Goal: Task Accomplishment & Management: Use online tool/utility

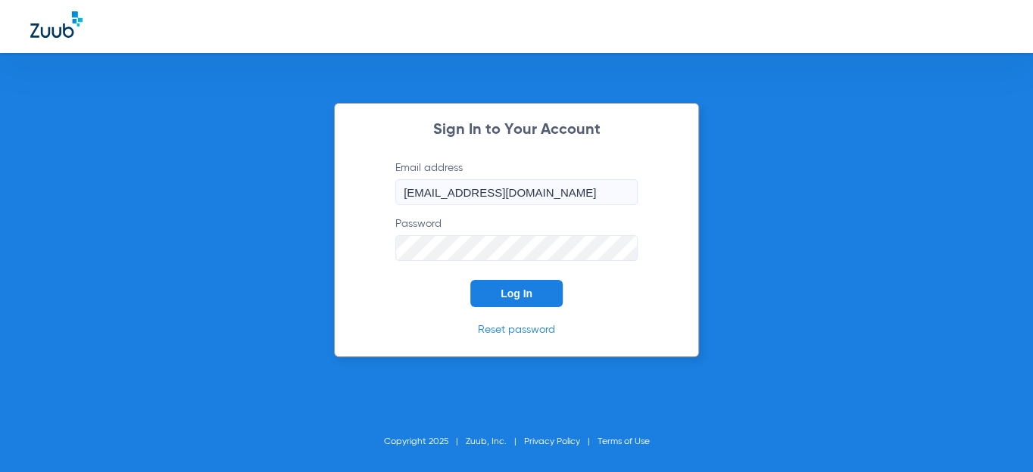
click at [500, 296] on span "Log In" at bounding box center [516, 294] width 32 height 12
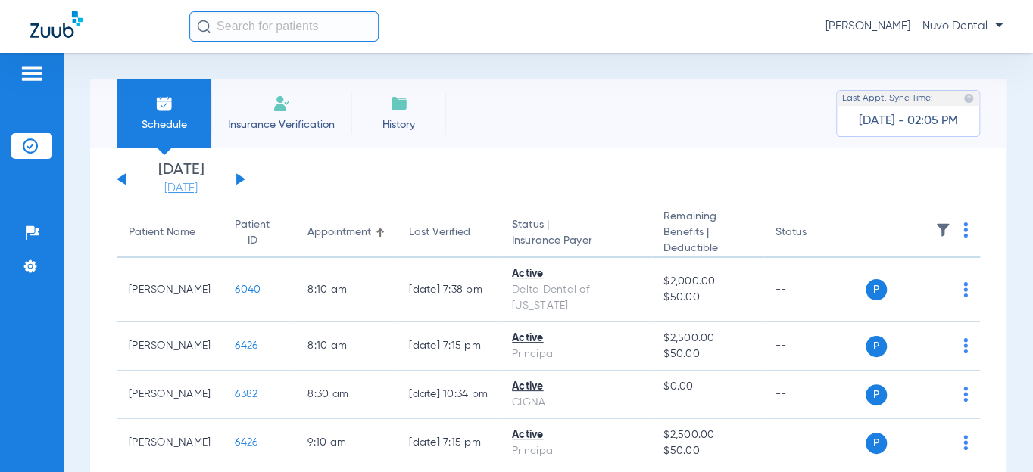
click at [170, 192] on link "[DATE]" at bounding box center [181, 188] width 91 height 15
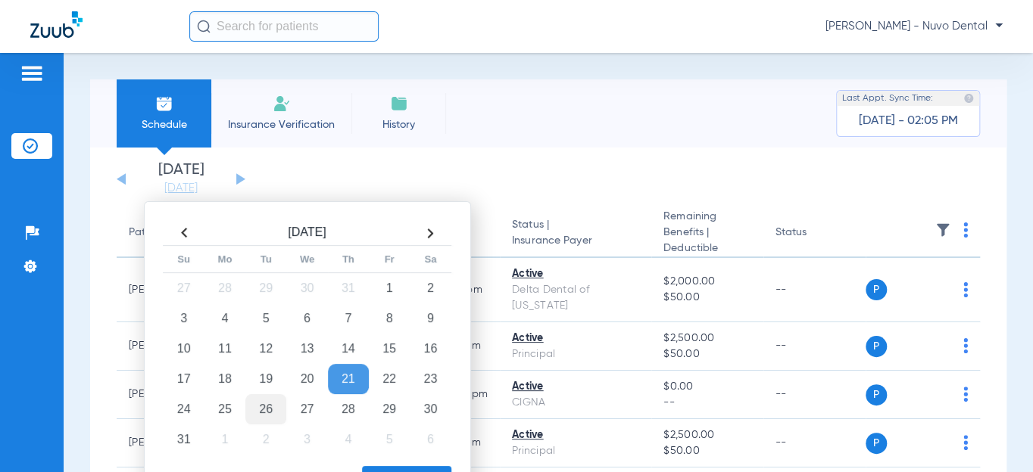
click at [254, 414] on td "26" at bounding box center [265, 409] width 41 height 30
click at [379, 470] on button "Apply" at bounding box center [406, 481] width 89 height 30
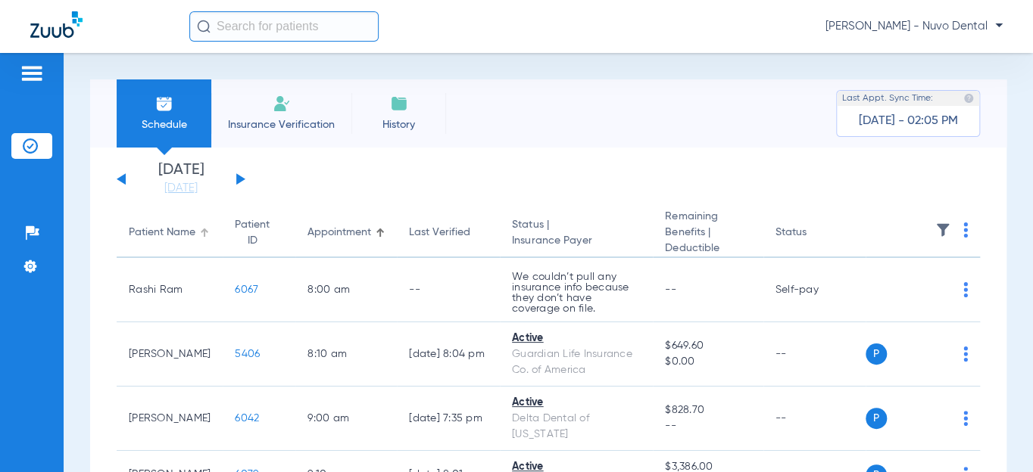
click at [157, 235] on div "Patient Name" at bounding box center [162, 233] width 67 height 16
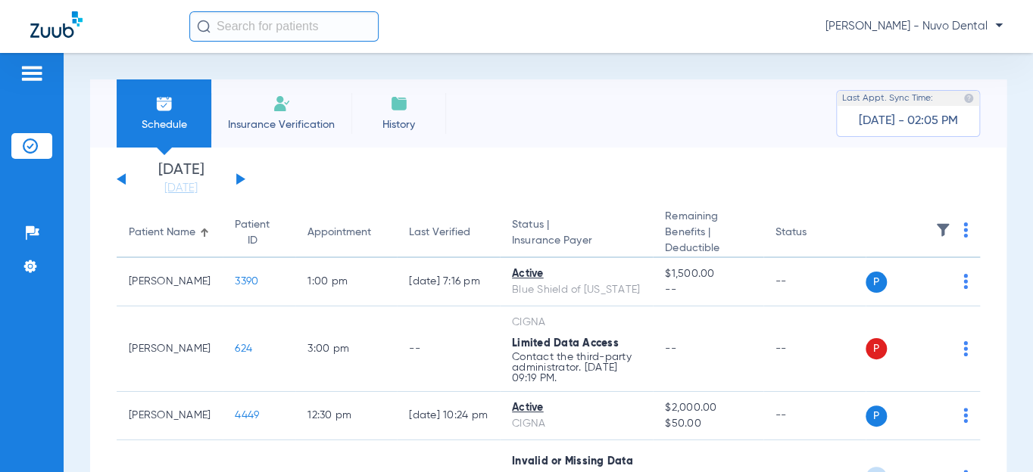
scroll to position [413, 0]
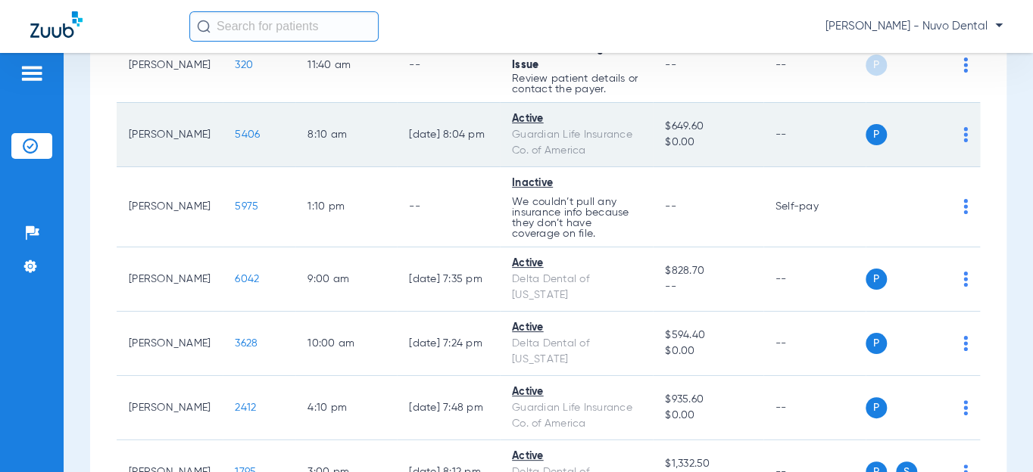
click at [235, 140] on span "5406" at bounding box center [247, 134] width 25 height 11
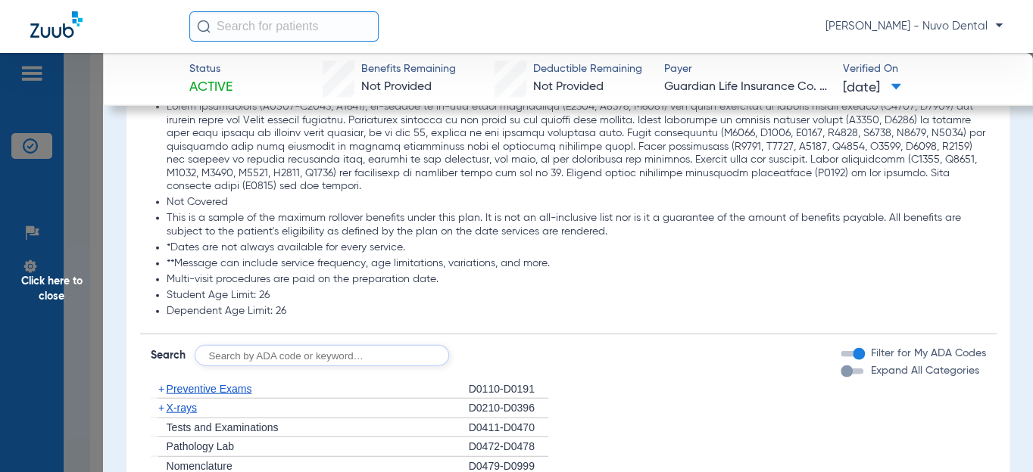
scroll to position [1582, 0]
click at [304, 354] on input "text" at bounding box center [322, 354] width 254 height 21
type input "d2950, d8090, d9944"
click button "Search" at bounding box center [505, 354] width 60 height 21
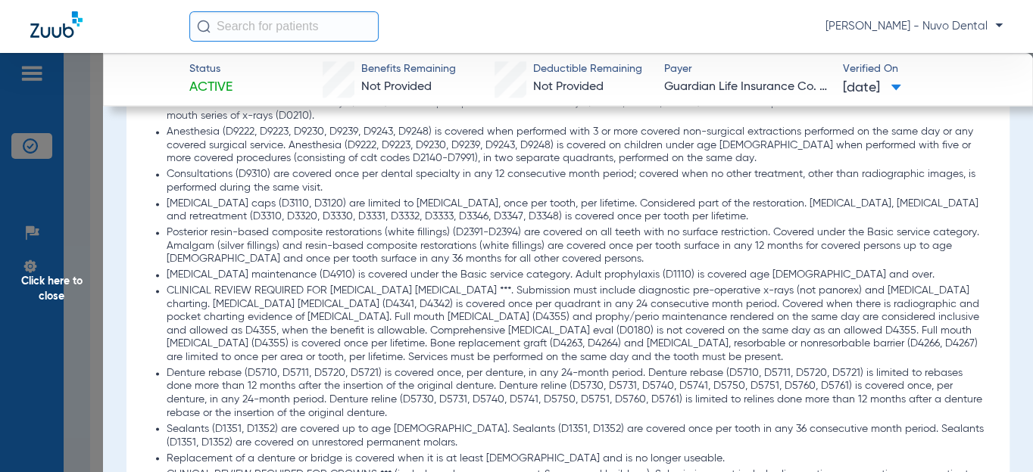
scroll to position [1032, 0]
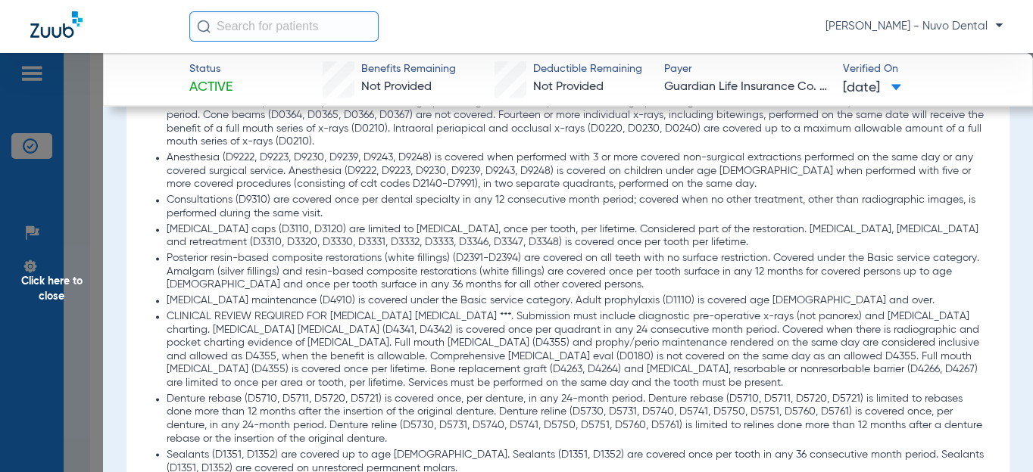
click at [43, 276] on span "Click here to close" at bounding box center [51, 289] width 103 height 472
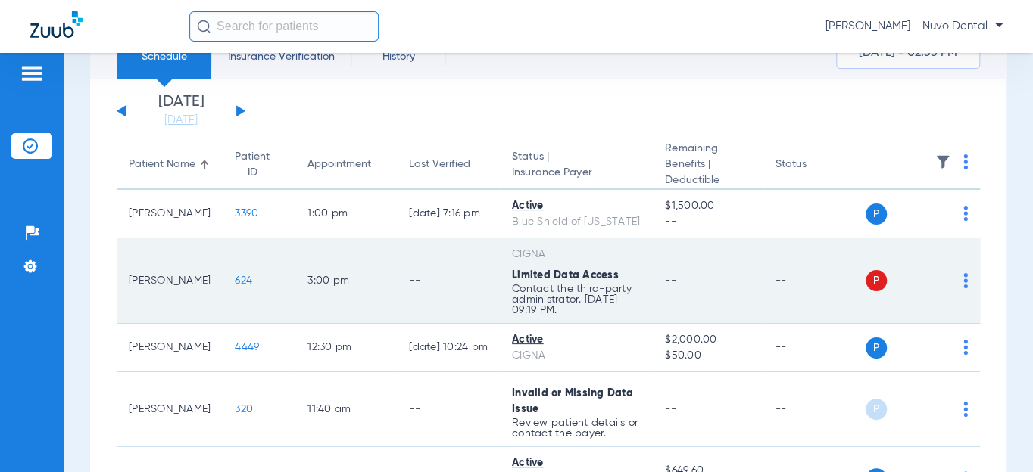
scroll to position [0, 0]
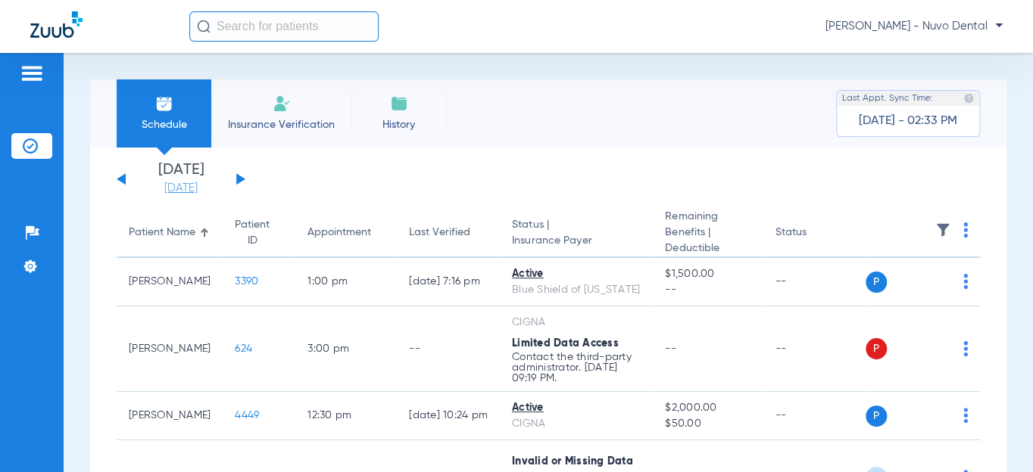
click at [178, 183] on link "[DATE]" at bounding box center [181, 188] width 91 height 15
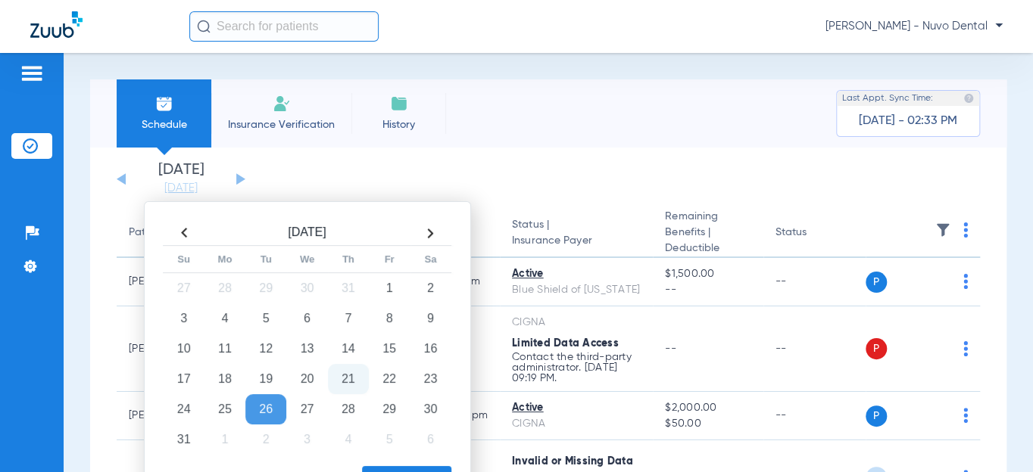
click at [338, 370] on td "21" at bounding box center [348, 379] width 41 height 30
click at [429, 467] on button "Apply" at bounding box center [406, 481] width 89 height 30
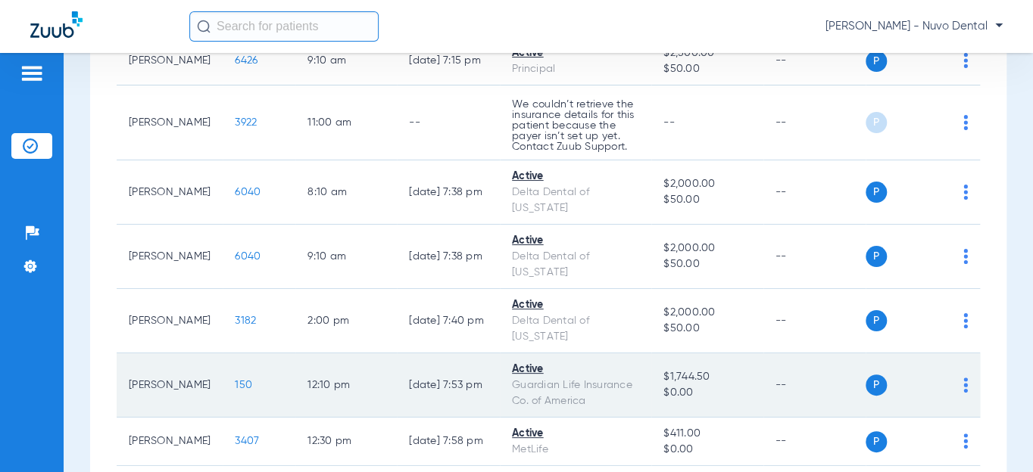
scroll to position [344, 0]
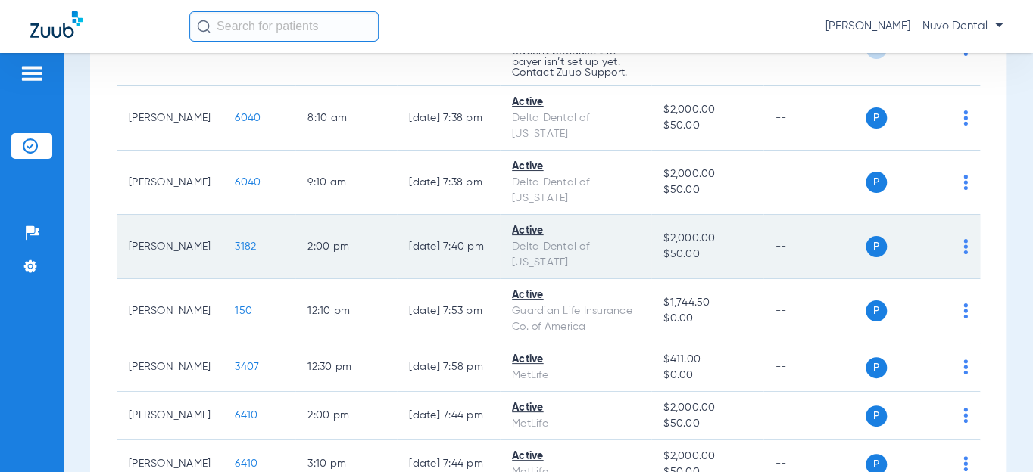
click at [235, 252] on span "3182" at bounding box center [245, 246] width 21 height 11
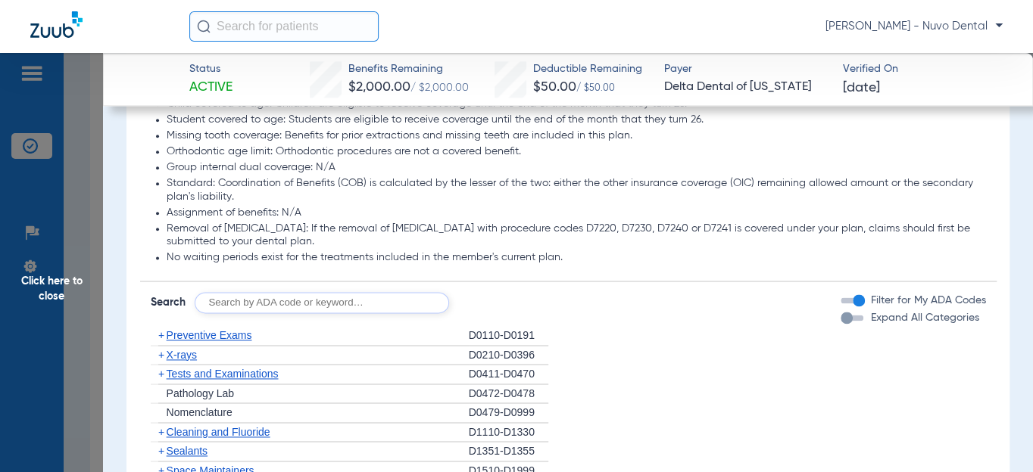
scroll to position [1032, 0]
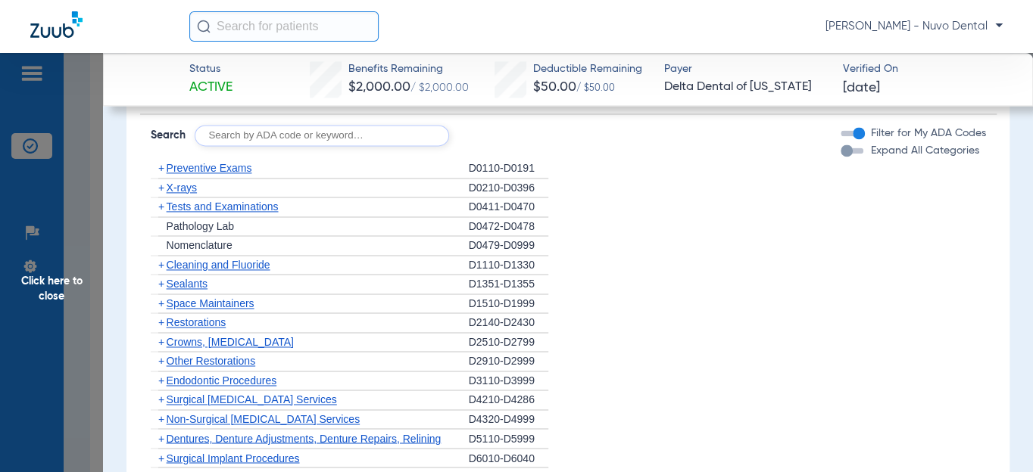
click at [298, 141] on input "text" at bounding box center [322, 135] width 254 height 21
type input "d2740, d2950, d3120, d4212, d2392, d2393"
click button "Search" at bounding box center [505, 135] width 60 height 21
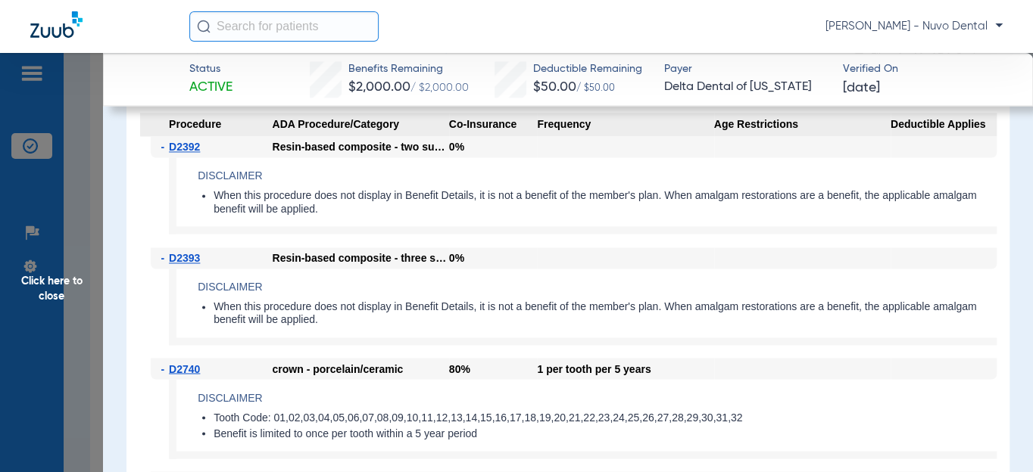
scroll to position [963, 0]
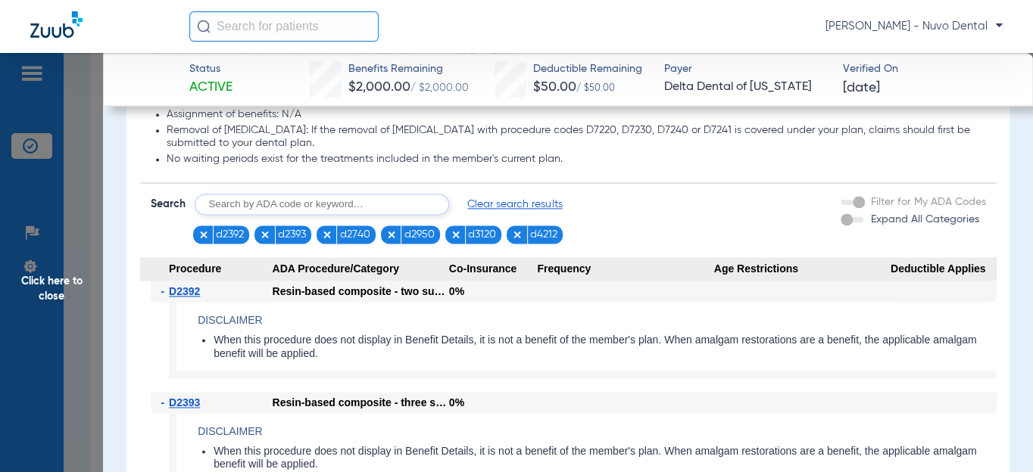
click at [427, 203] on input "text" at bounding box center [322, 204] width 254 height 21
type input "d2140"
click button "Search" at bounding box center [505, 204] width 60 height 21
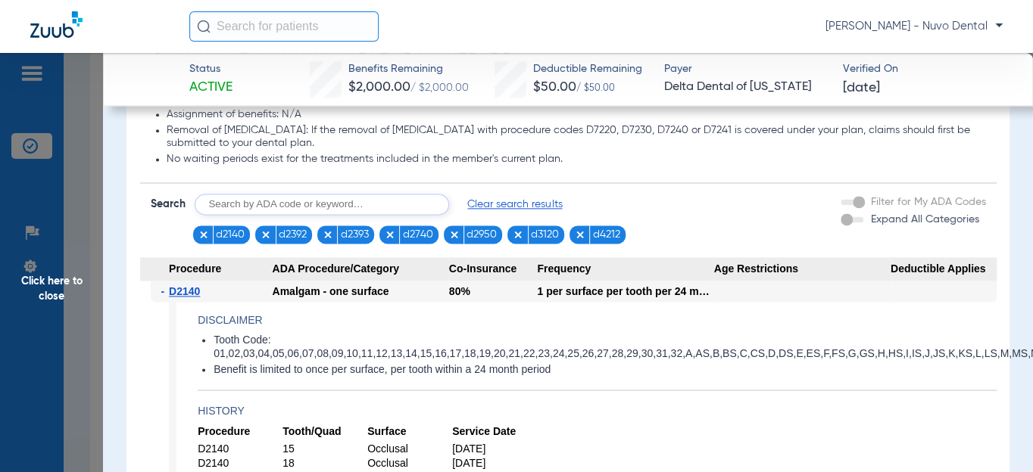
click at [361, 211] on input "text" at bounding box center [322, 204] width 254 height 21
type input "d4341"
click button "Search" at bounding box center [505, 204] width 60 height 21
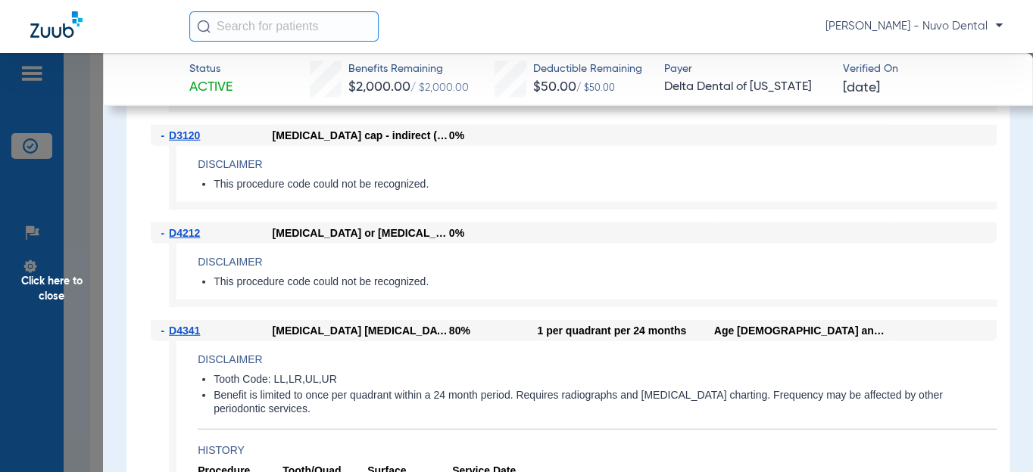
scroll to position [1582, 0]
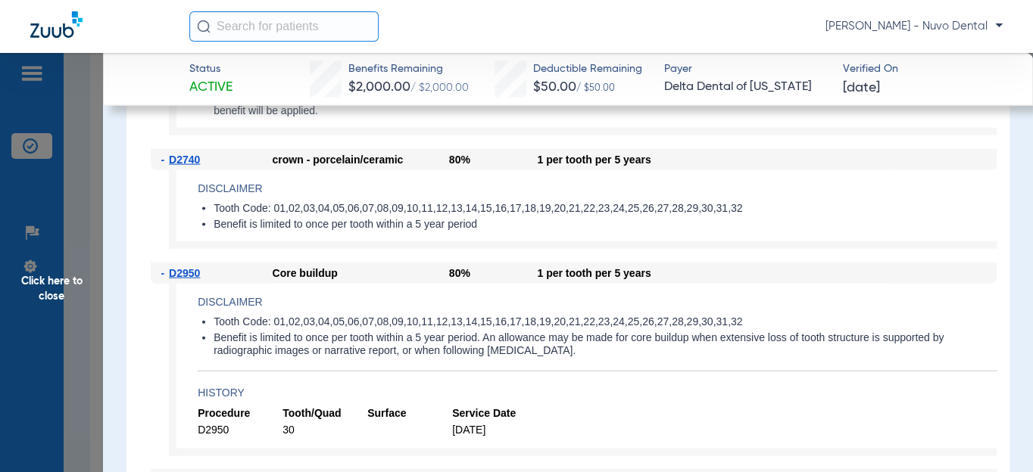
click at [84, 302] on span "Click here to close" at bounding box center [51, 289] width 103 height 472
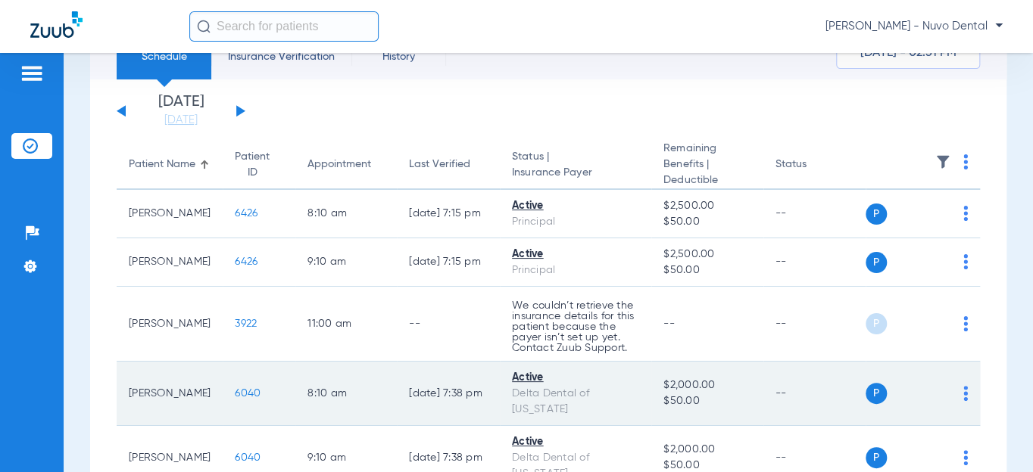
scroll to position [0, 0]
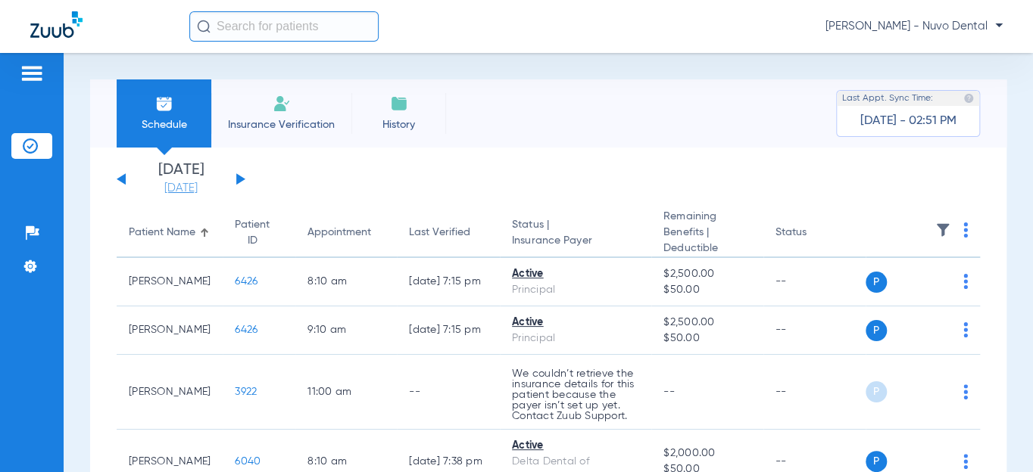
click at [186, 188] on link "[DATE]" at bounding box center [181, 188] width 91 height 15
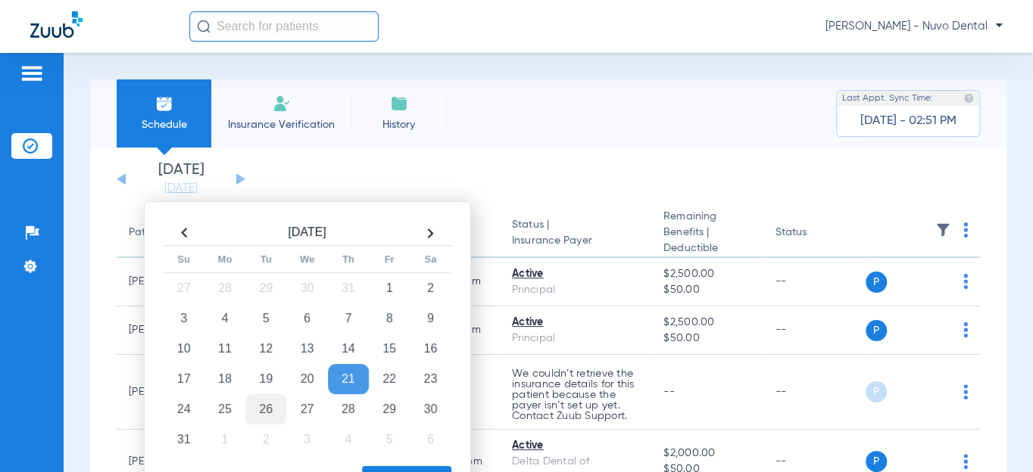
click at [265, 403] on td "26" at bounding box center [265, 409] width 41 height 30
click at [397, 467] on button "Apply" at bounding box center [406, 481] width 89 height 30
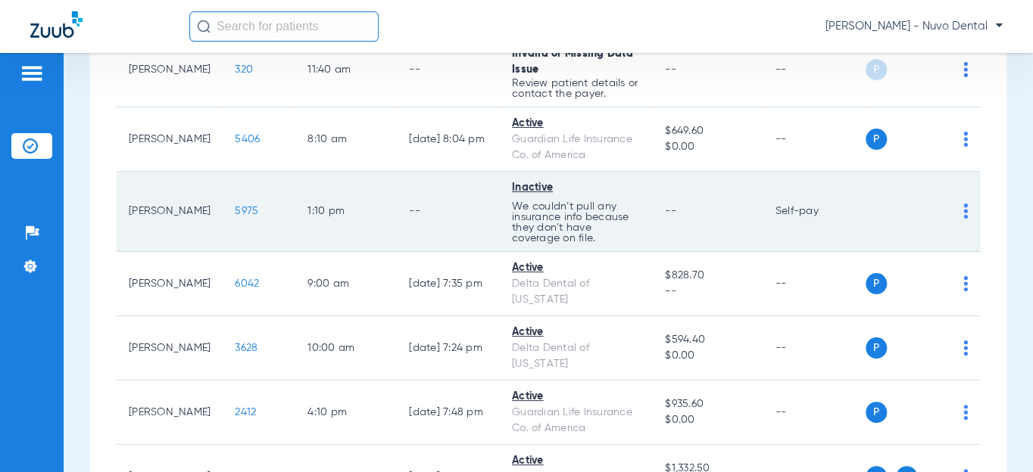
scroll to position [344, 0]
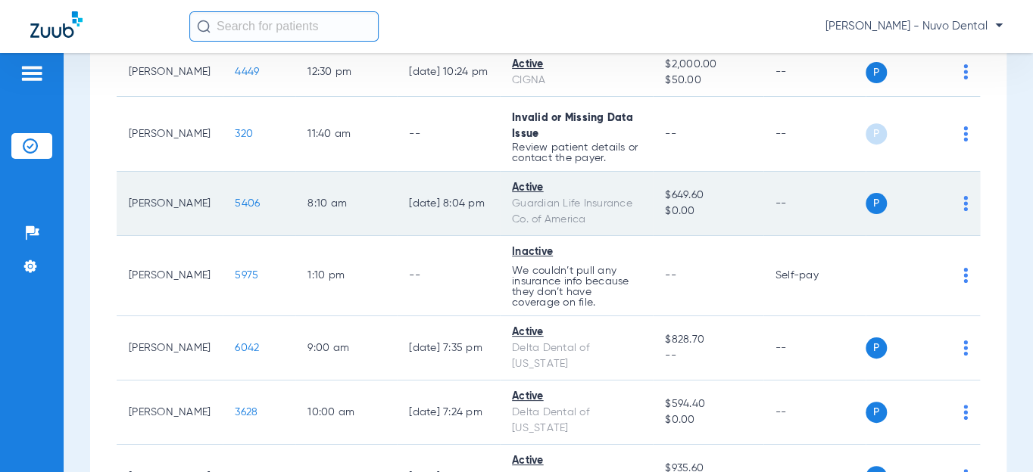
click at [235, 202] on span "5406" at bounding box center [247, 203] width 25 height 11
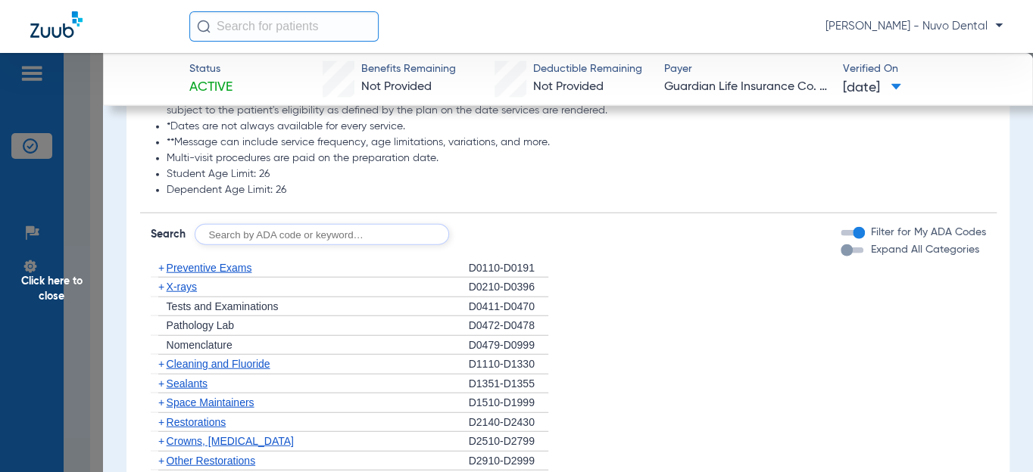
scroll to position [1789, 0]
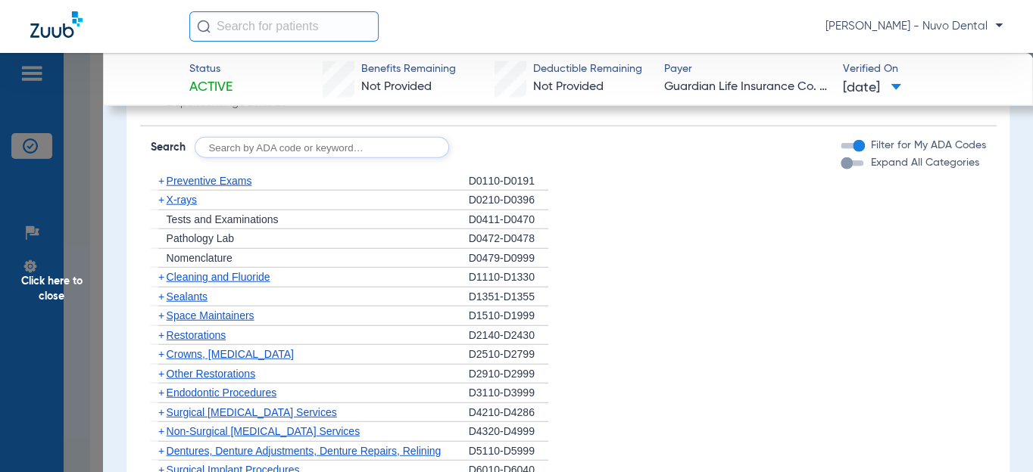
click at [253, 152] on input "text" at bounding box center [322, 147] width 254 height 21
type input "j"
type input "d2950"
click button "Search" at bounding box center [505, 147] width 60 height 21
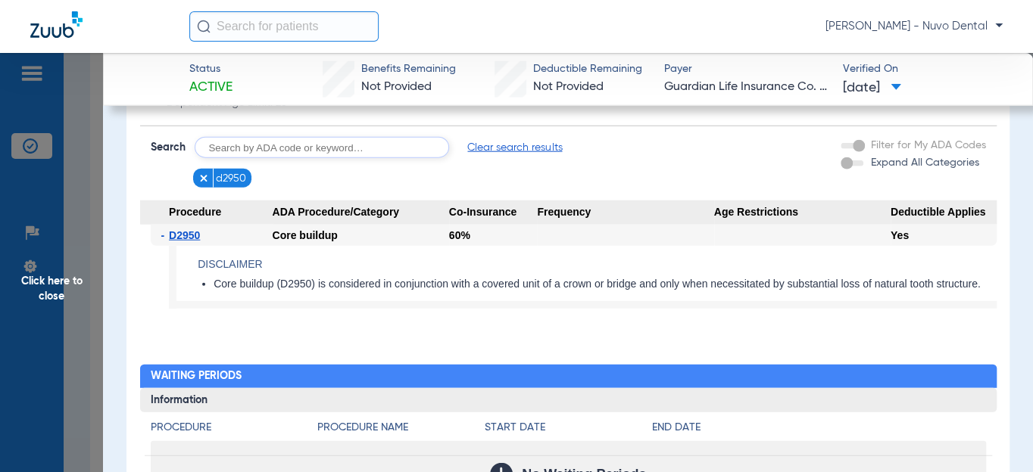
click at [315, 288] on li "Core buildup (D2950) is considered in conjunction with a covered unit of a crow…" at bounding box center [604, 285] width 783 height 14
copy li "Core buildup (D2950) is considered in conjunction with a covered unit of a crow…"
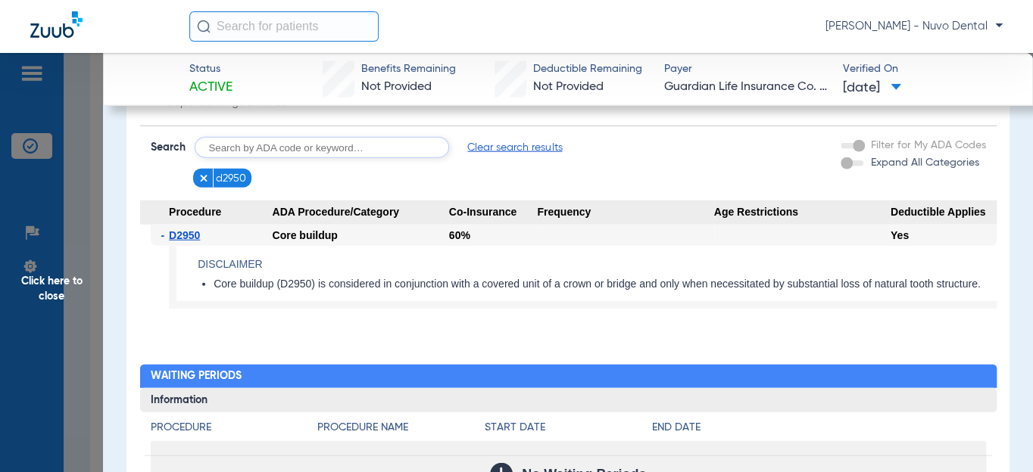
click at [266, 143] on input "text" at bounding box center [322, 147] width 254 height 21
type input "d8090, d9944"
click button "Search" at bounding box center [505, 147] width 60 height 21
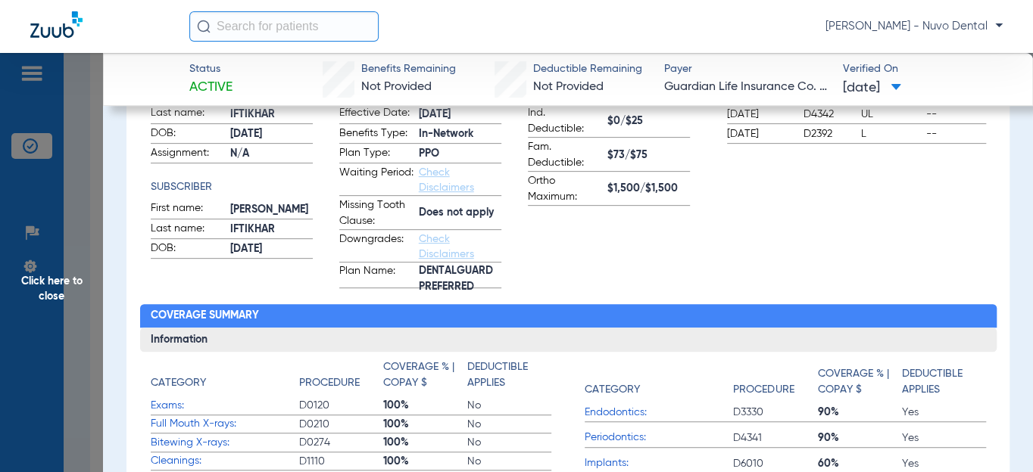
scroll to position [0, 0]
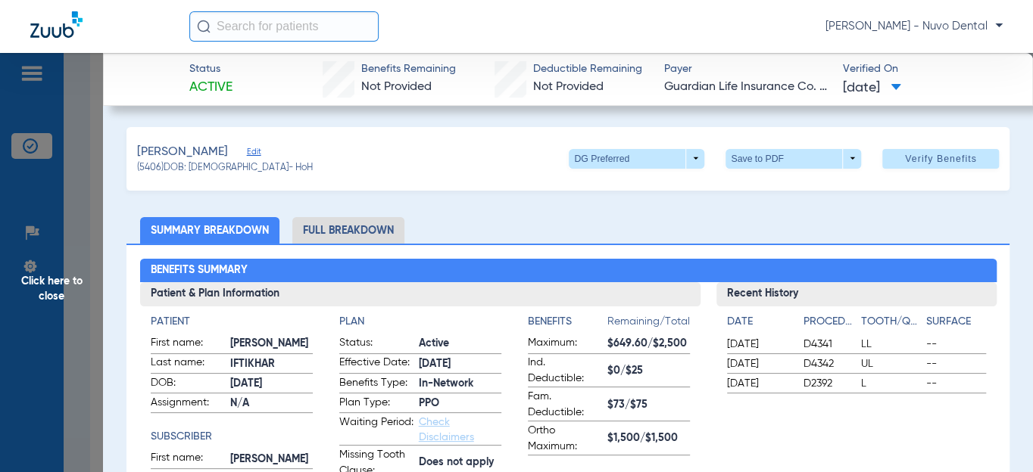
click at [40, 302] on span "Click here to close" at bounding box center [51, 289] width 103 height 472
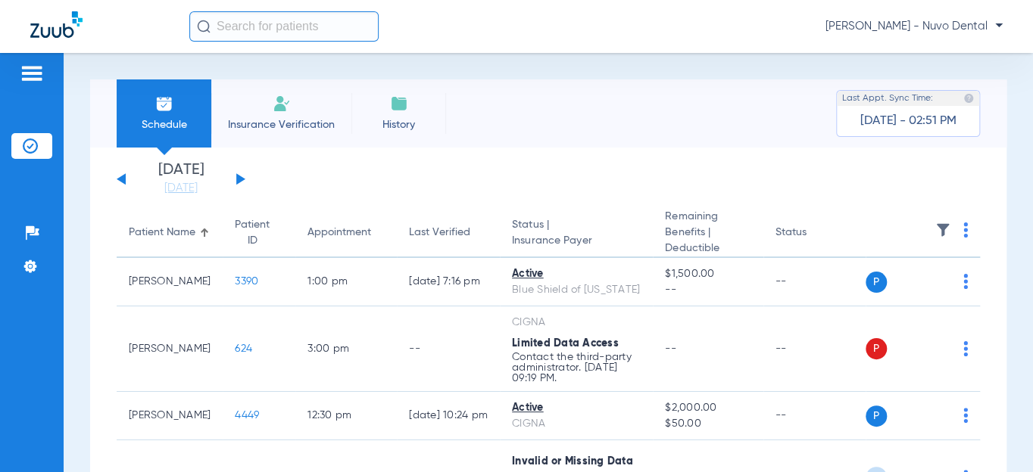
click at [118, 178] on button at bounding box center [121, 178] width 9 height 11
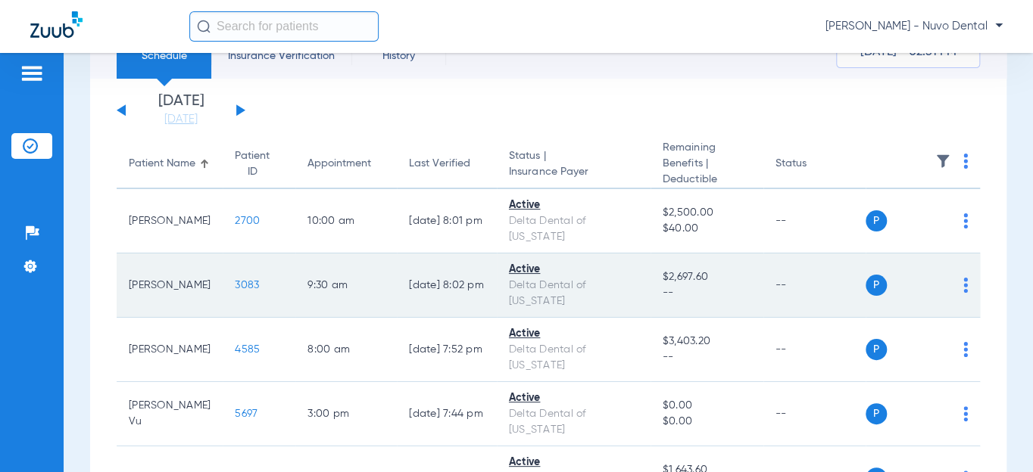
scroll to position [137, 0]
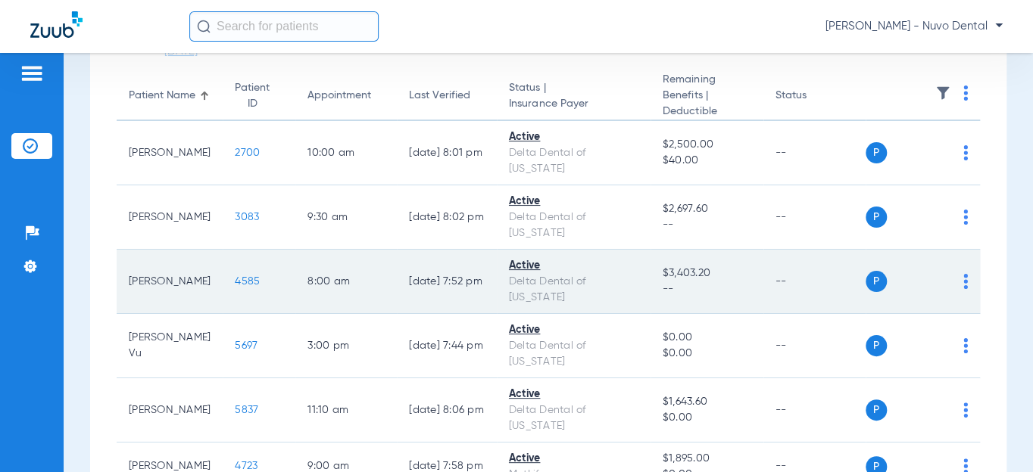
click at [235, 276] on span "4585" at bounding box center [247, 281] width 25 height 11
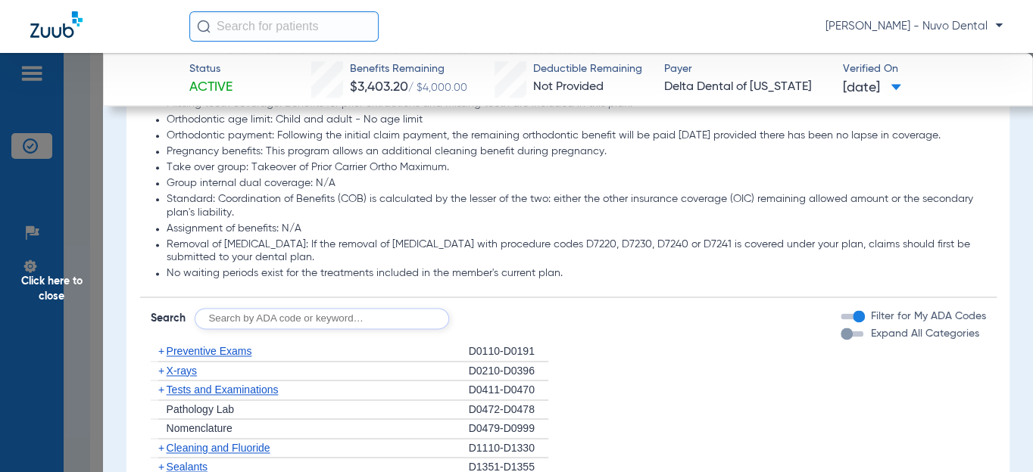
scroll to position [1032, 0]
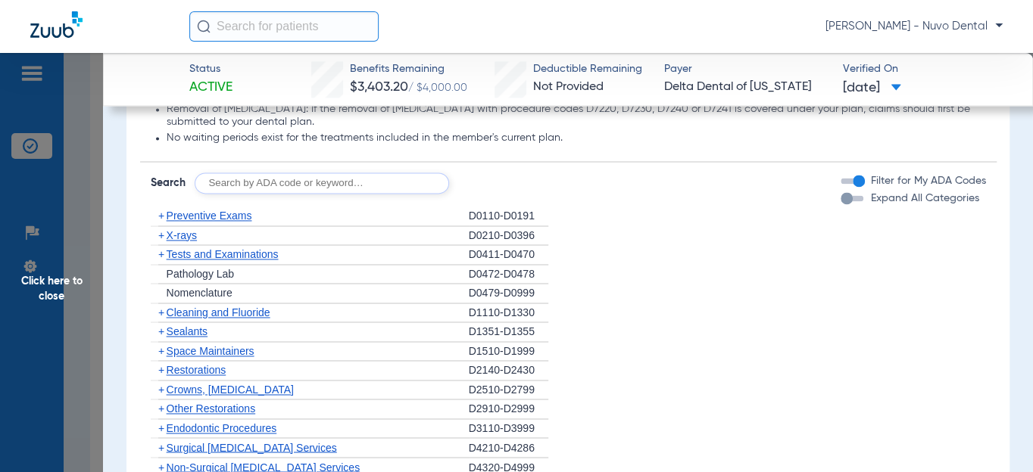
click at [221, 194] on input "text" at bounding box center [322, 183] width 254 height 21
type input "D0120, D0350, D1208, D4910, D4921, D8090, D9944"
click button "Search" at bounding box center [505, 183] width 60 height 21
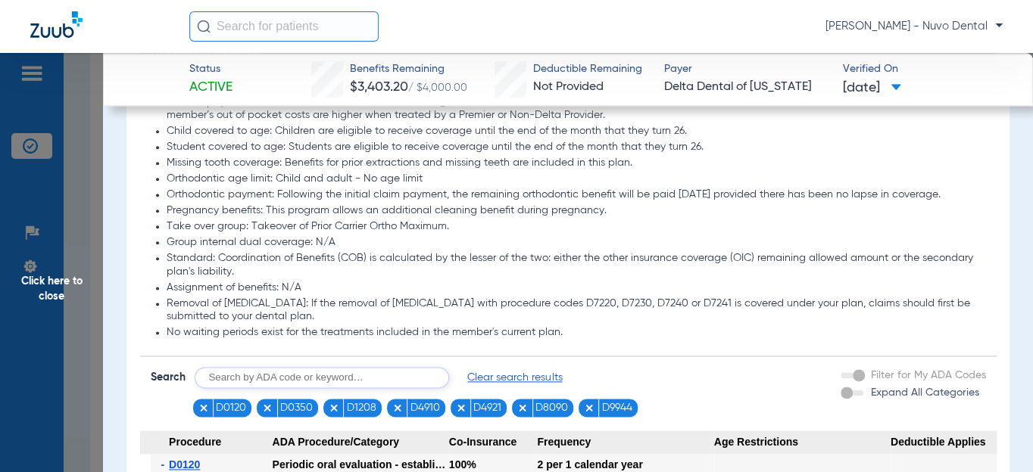
scroll to position [757, 0]
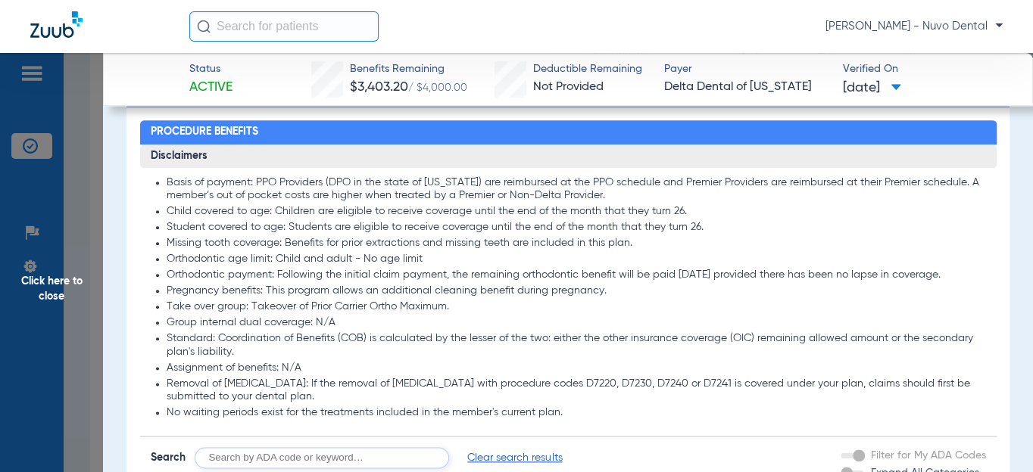
click at [260, 266] on li "Orthodontic age limit: Child and adult - No age limit" at bounding box center [576, 260] width 819 height 14
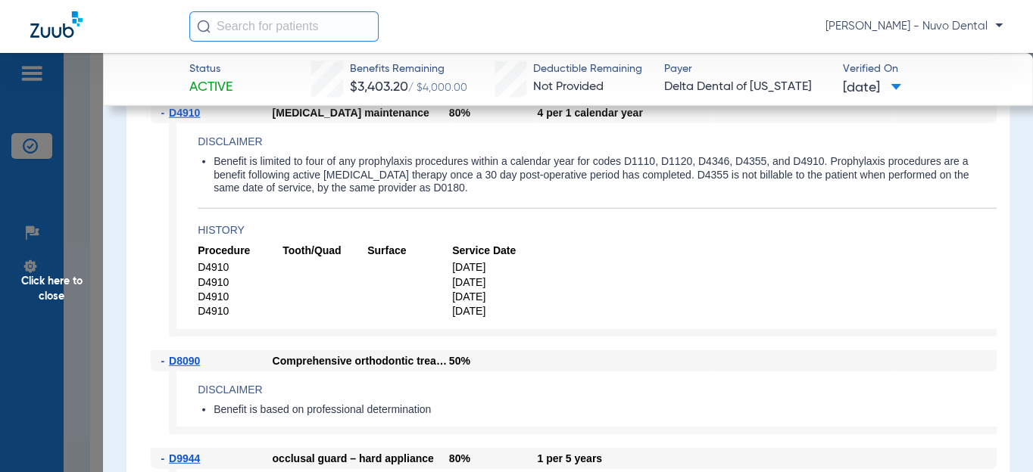
scroll to position [1789, 0]
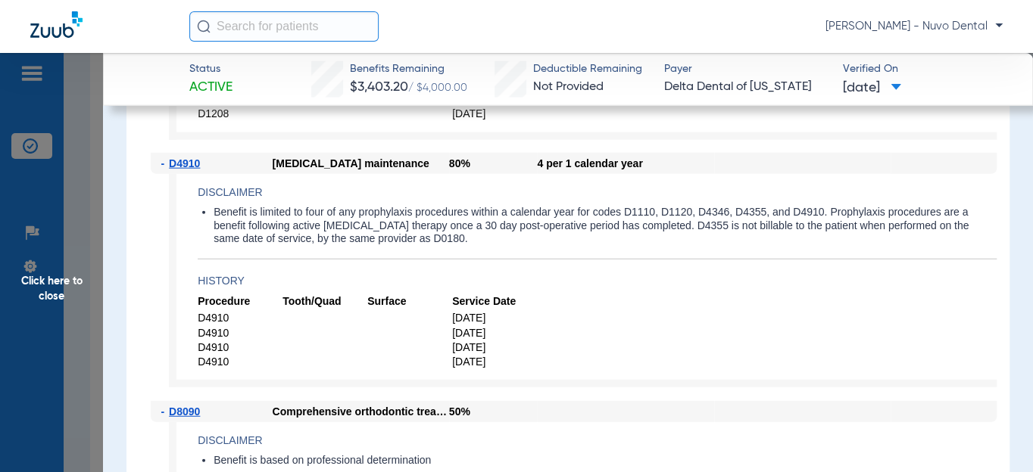
click at [74, 279] on span "Click here to close" at bounding box center [51, 289] width 103 height 472
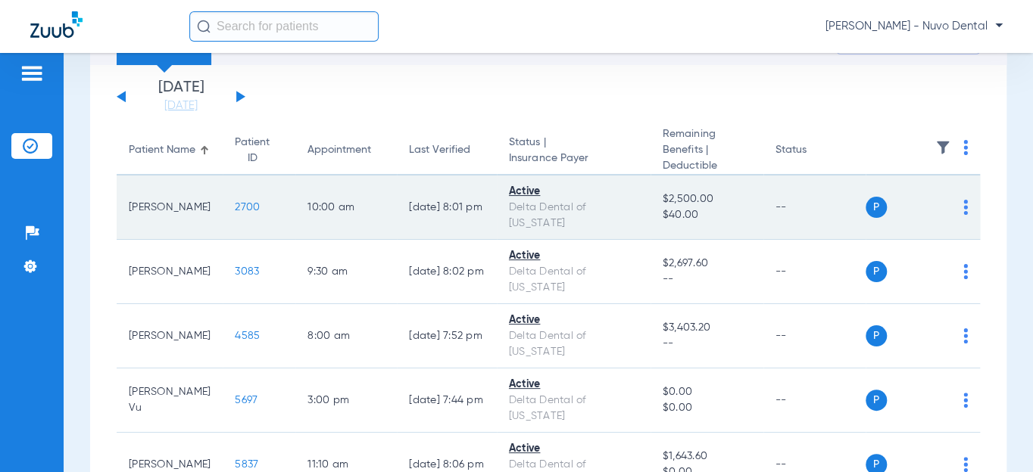
scroll to position [0, 0]
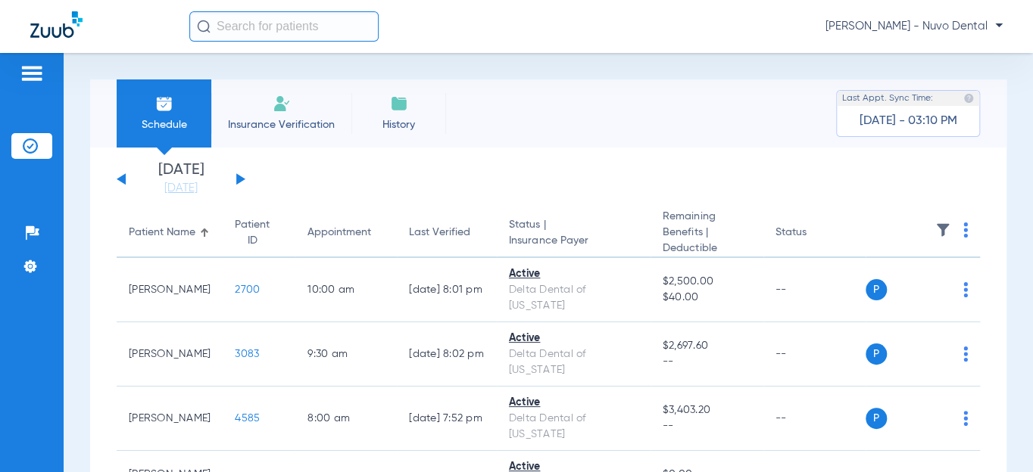
click at [239, 182] on button at bounding box center [240, 178] width 9 height 11
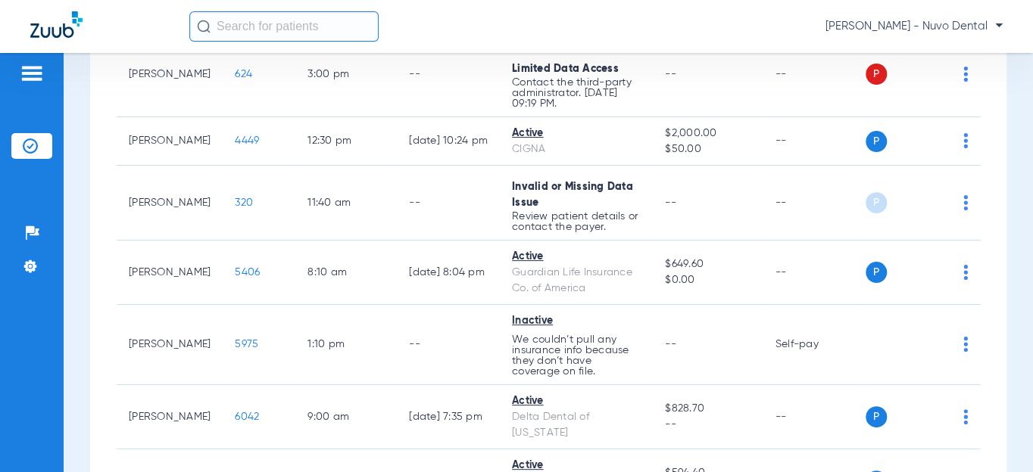
scroll to position [344, 0]
